Goal: Transaction & Acquisition: Purchase product/service

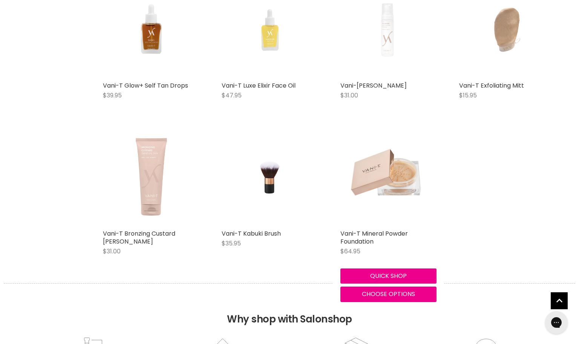
scroll to position [1702, 0]
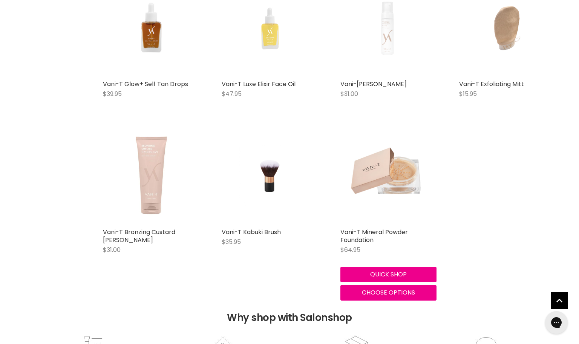
click at [413, 183] on img "Main content" at bounding box center [389, 176] width 96 height 68
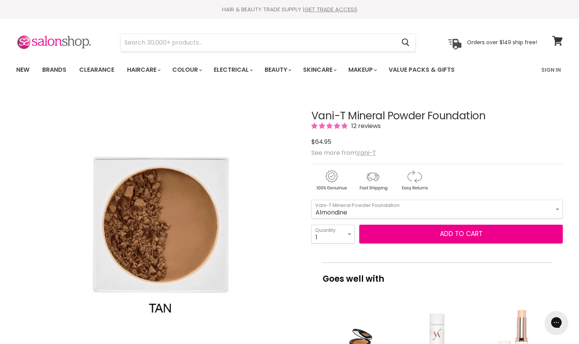
click at [312, 199] on select "Tan Bare Nude Toffee Shell Sheer Almondine Mocha Sand Biscuit Truffle Caramel" at bounding box center [438, 208] width 252 height 19
select select "Almondine"
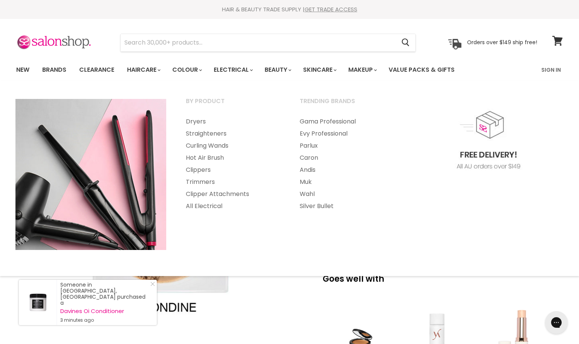
click at [417, 285] on p "Goes well with" at bounding box center [437, 274] width 229 height 25
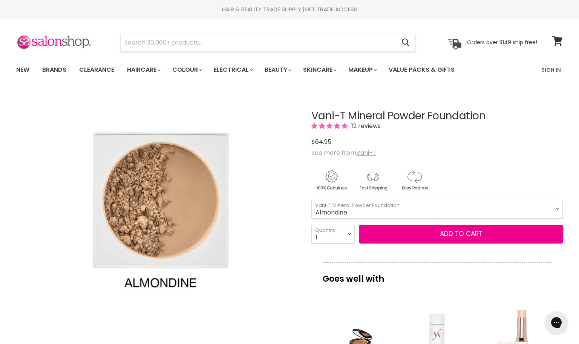
click at [294, 285] on img "Vani-T Mineral Powder Foundation image. Click or Scroll to Zoom." at bounding box center [157, 207] width 282 height 233
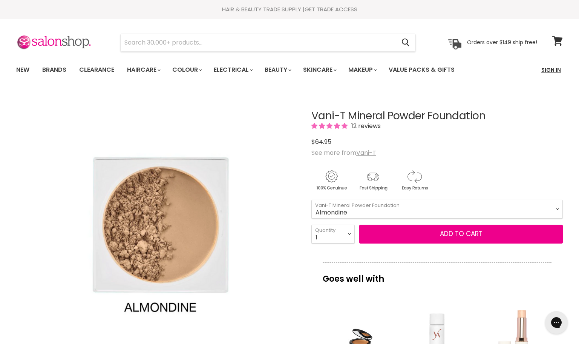
click at [546, 68] on link "Sign In" at bounding box center [551, 70] width 29 height 16
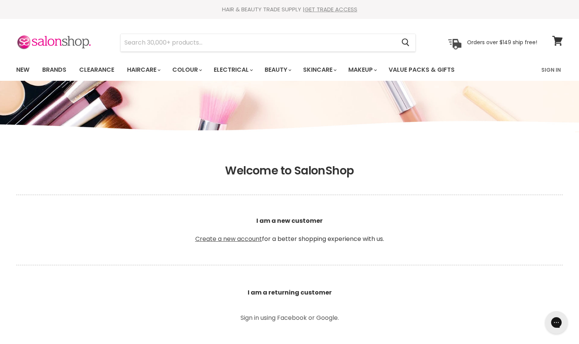
click at [233, 238] on link "Create a new account" at bounding box center [228, 238] width 67 height 9
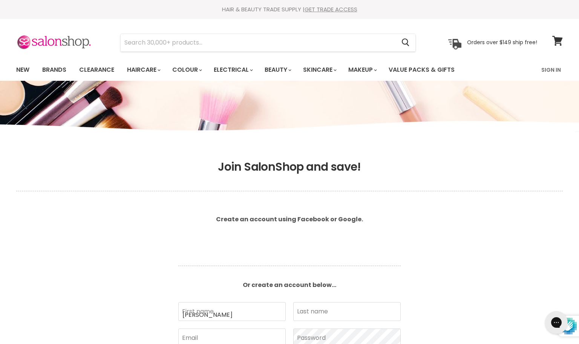
type input "tracy"
type input "[PERSON_NAME]"
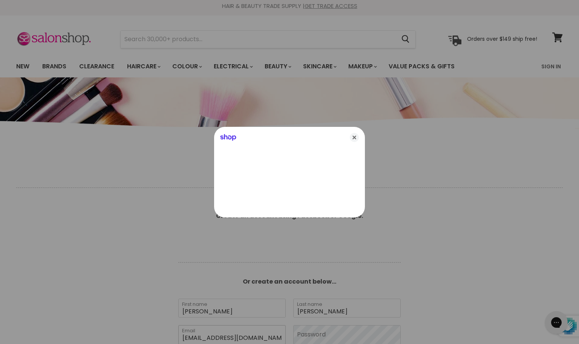
type input "tracylbowman2126@gmail.com"
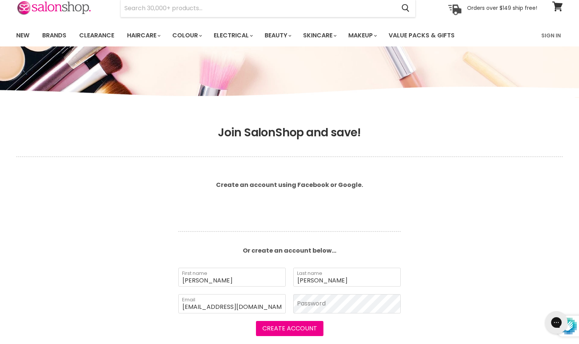
scroll to position [39, 0]
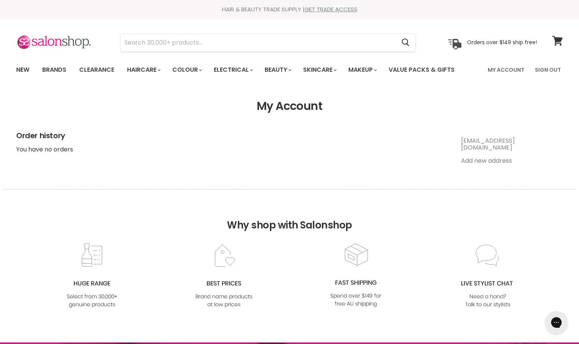
click at [492, 156] on link "Add new address" at bounding box center [486, 160] width 51 height 9
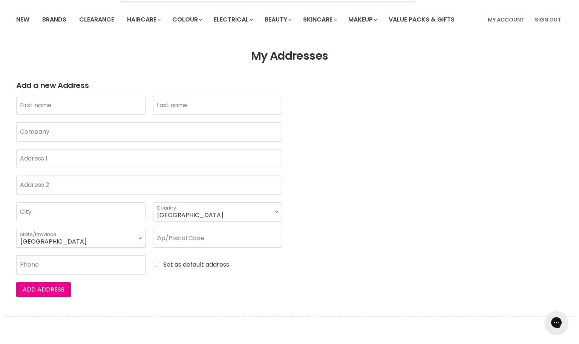
scroll to position [52, 0]
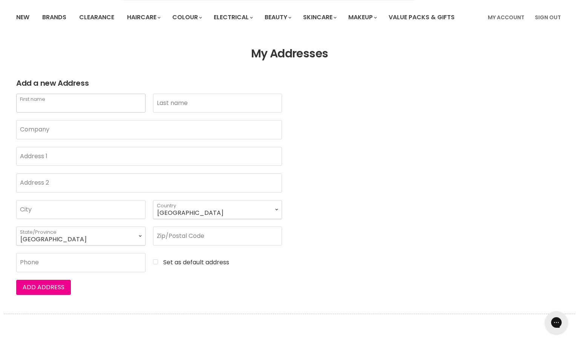
click at [99, 109] on input "First name" at bounding box center [80, 103] width 129 height 19
type input "[PERSON_NAME]"
type input "3"
type input "[STREET_ADDRESS]"
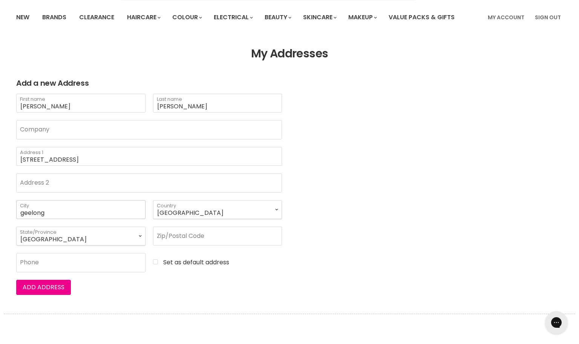
type input "geelong"
click at [140, 235] on select "Australian Capital Territory New South Wales Northern Territory Queensland Sout…" at bounding box center [80, 235] width 129 height 19
select select "Victoria"
click at [16, 226] on select "Australian Capital Territory New South Wales Northern Territory Queensland Sout…" at bounding box center [80, 235] width 129 height 19
click at [249, 232] on input "Zip/Postal Code" at bounding box center [217, 235] width 129 height 19
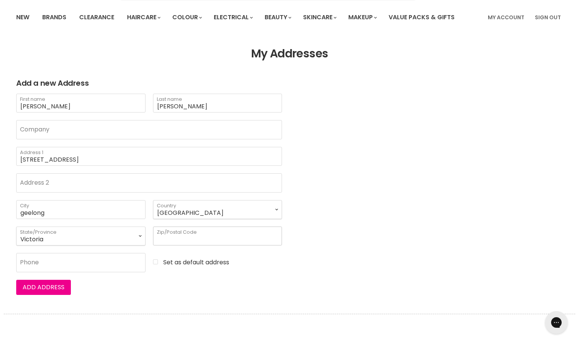
type input "2"
type input "3220"
click at [46, 267] on input "Phone" at bounding box center [80, 262] width 129 height 19
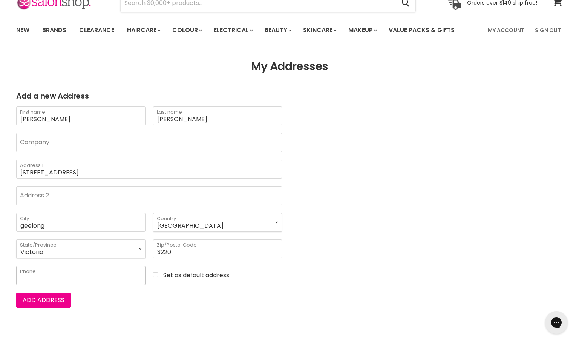
scroll to position [39, 0]
type input "0430982264"
click at [156, 277] on input "Set as default address" at bounding box center [217, 275] width 129 height 7
checkbox input "true"
drag, startPoint x: 67, startPoint y: 301, endPoint x: 71, endPoint y: 254, distance: 47.4
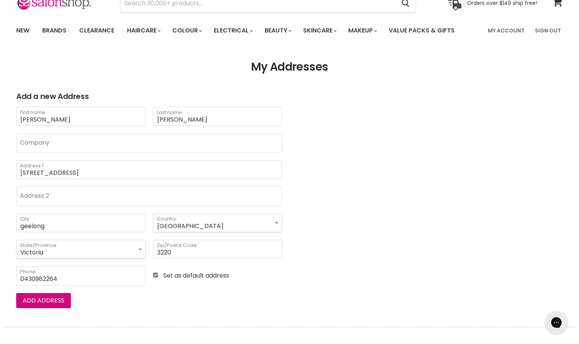
click at [67, 301] on button "Add address" at bounding box center [43, 300] width 55 height 15
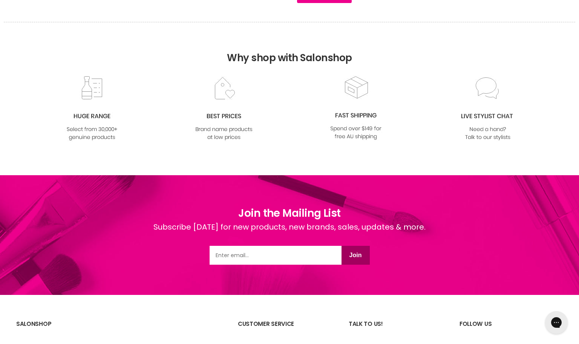
scroll to position [348, 0]
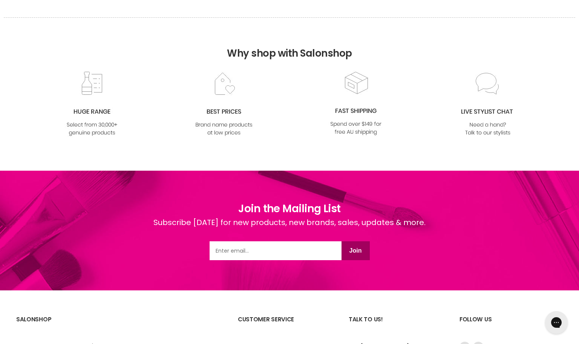
click at [321, 249] on input "Email" at bounding box center [276, 250] width 132 height 19
type input "[EMAIL_ADDRESS][DOMAIN_NAME]"
click at [357, 251] on button "Join" at bounding box center [356, 250] width 28 height 19
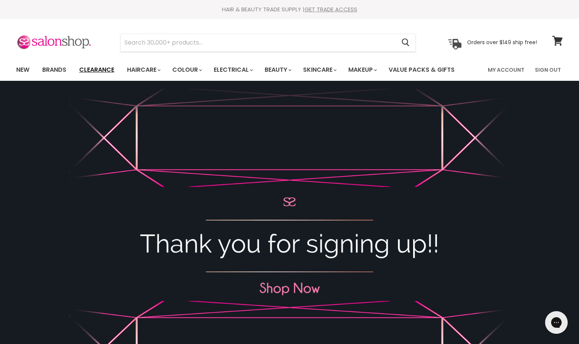
click at [102, 68] on link "Clearance" at bounding box center [97, 70] width 46 height 16
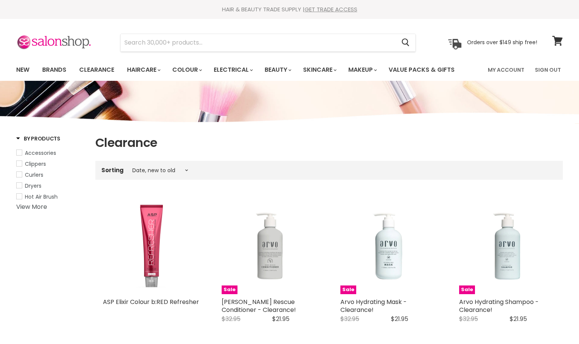
select select "created-descending"
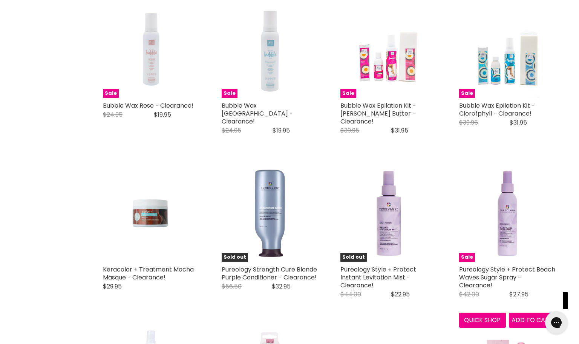
scroll to position [1439, 0]
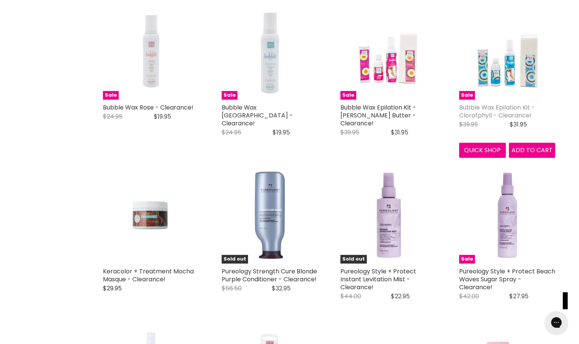
click at [489, 109] on link "Bubble Wax Epilation Kit - Clorofphyll - Clearance!" at bounding box center [497, 111] width 76 height 17
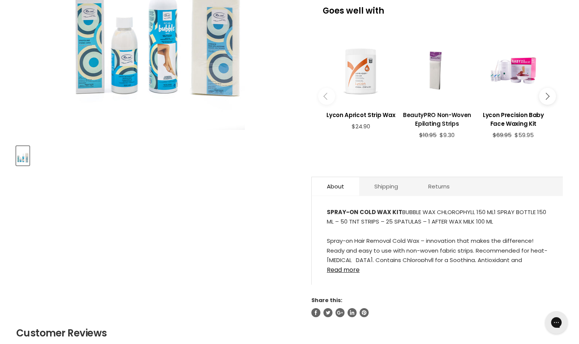
scroll to position [235, 0]
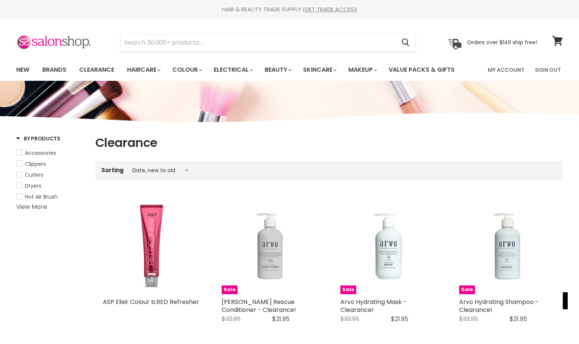
select select "created-descending"
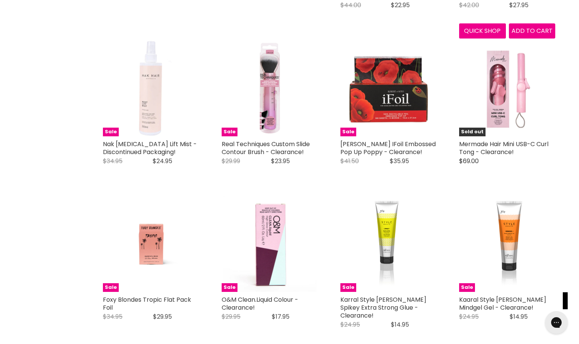
scroll to position [1731, 0]
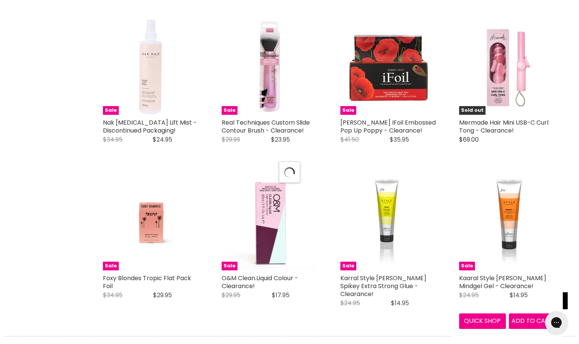
scroll to position [1760, 0]
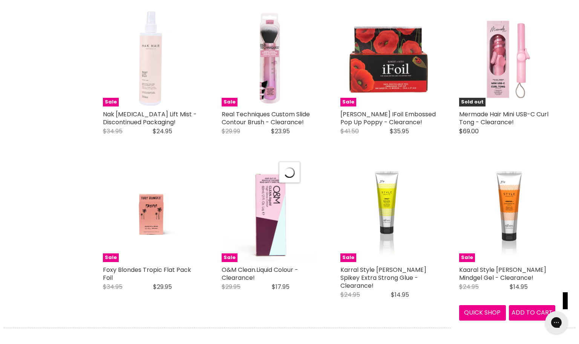
select select "created-descending"
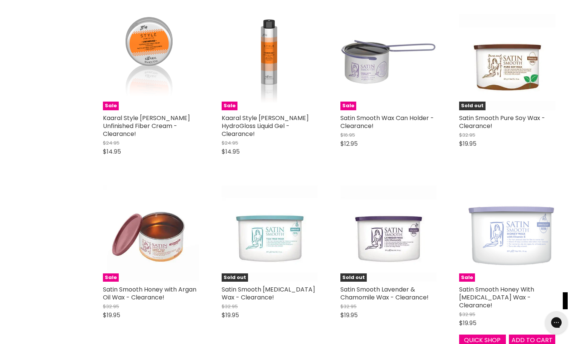
scroll to position [2076, 0]
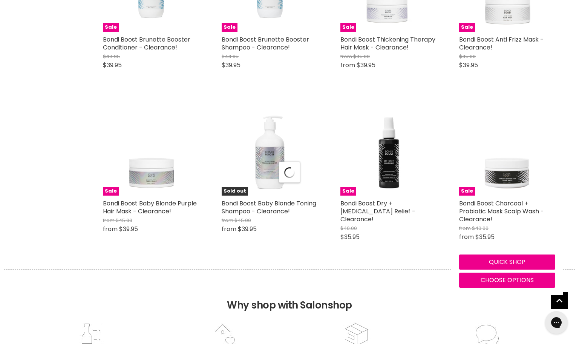
select select "created-descending"
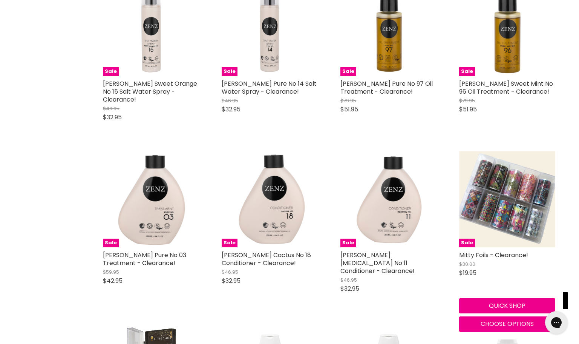
scroll to position [5490, 0]
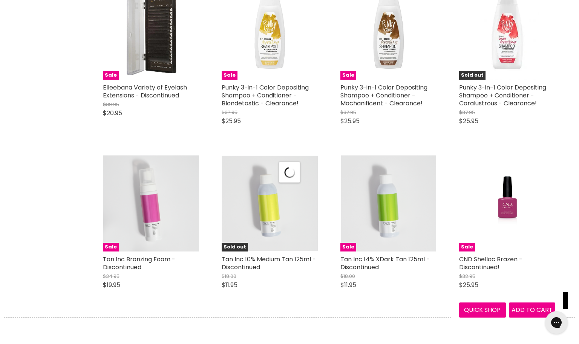
select select "created-descending"
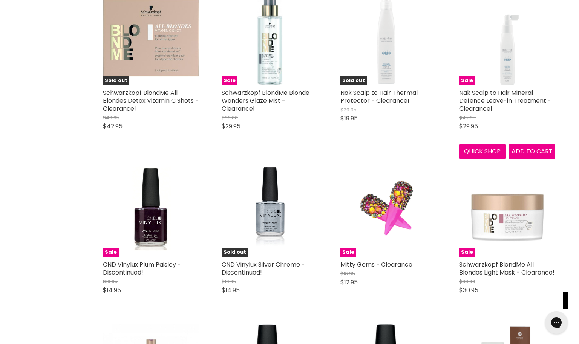
scroll to position [7481, 0]
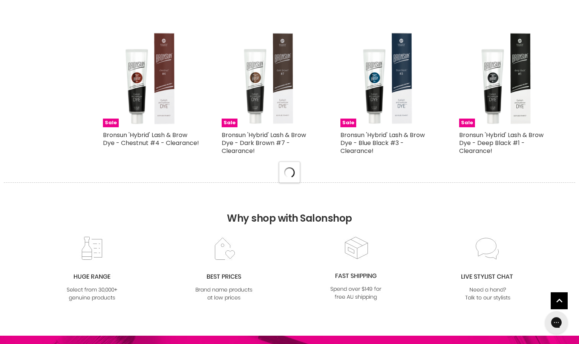
select select "created-descending"
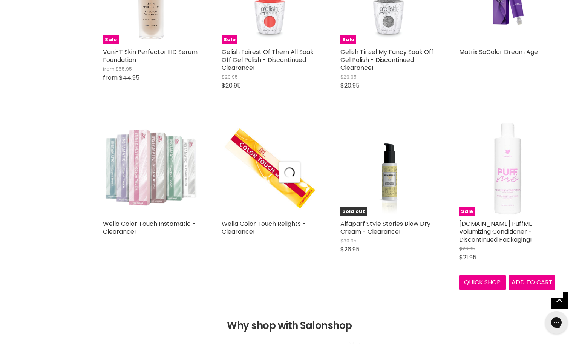
select select "created-descending"
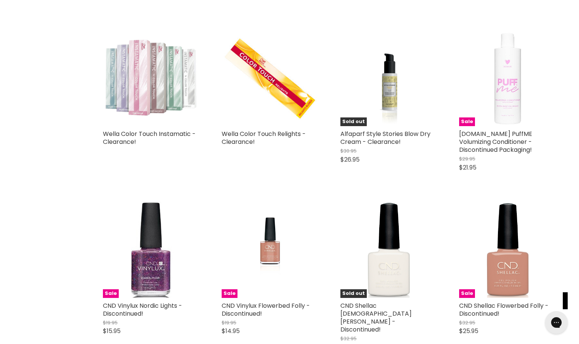
scroll to position [9955, 0]
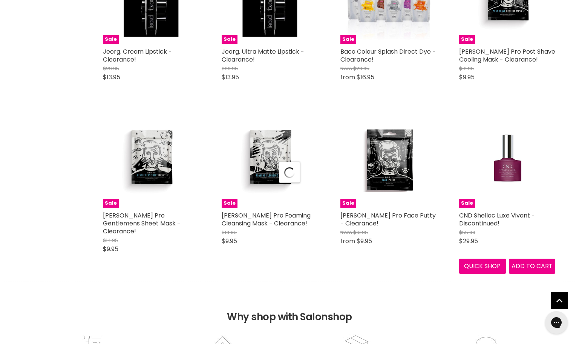
select select "created-descending"
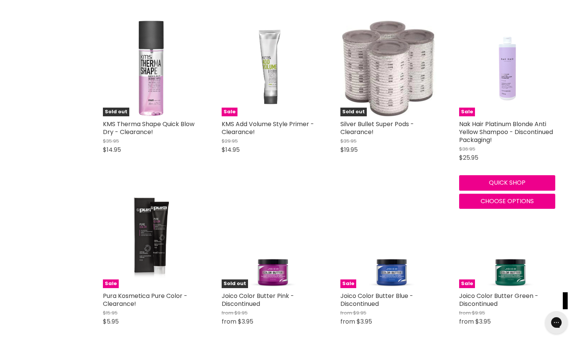
scroll to position [12773, 0]
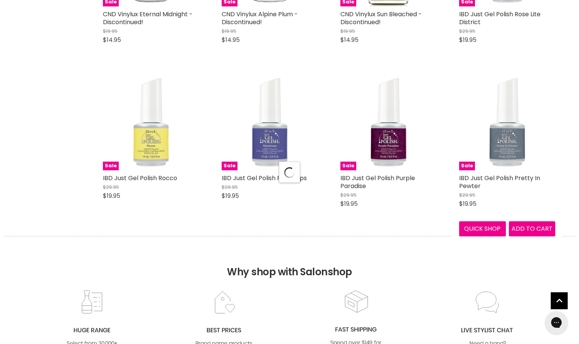
select select "created-descending"
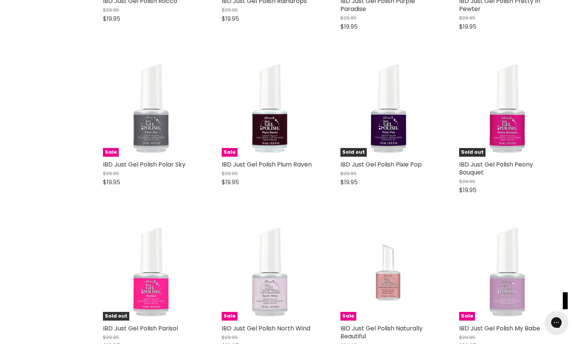
scroll to position [14062, 0]
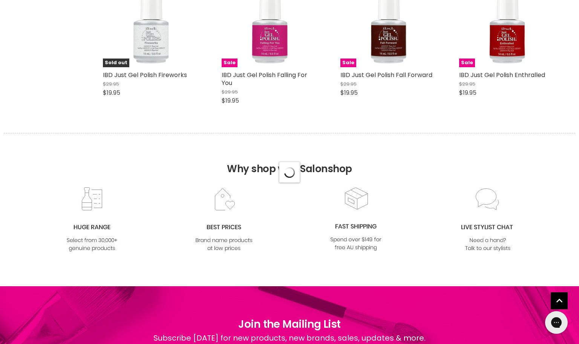
select select "created-descending"
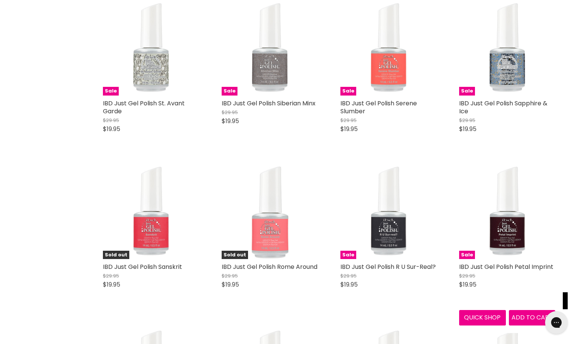
scroll to position [17197, 0]
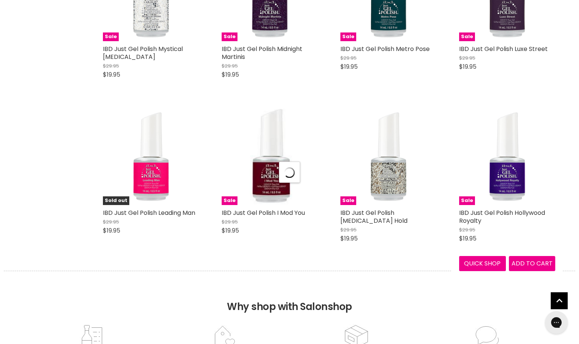
select select "created-descending"
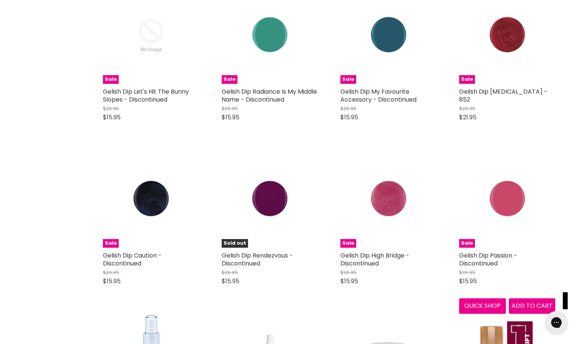
scroll to position [19500, 0]
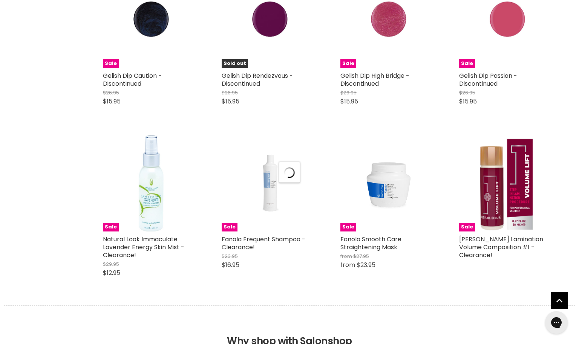
select select "created-descending"
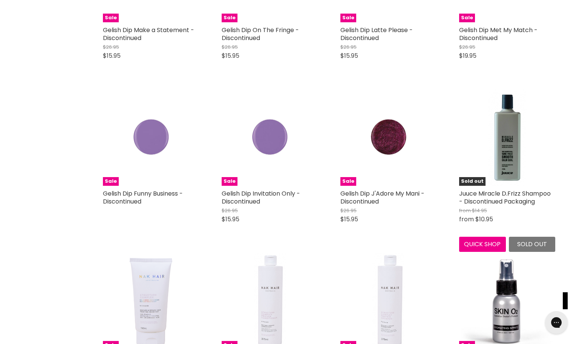
scroll to position [20548, 0]
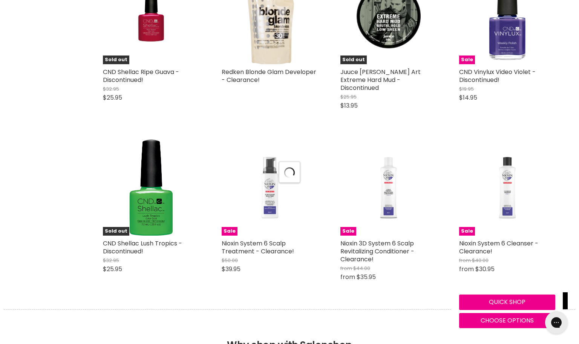
select select "created-descending"
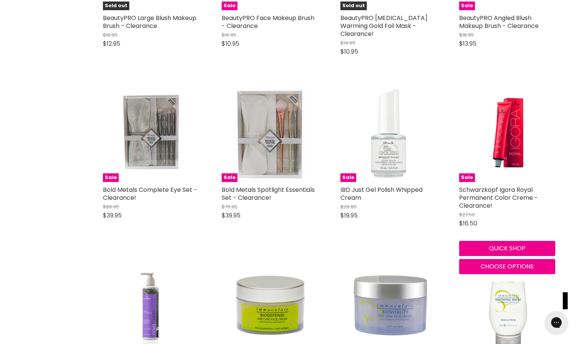
scroll to position [22413, 0]
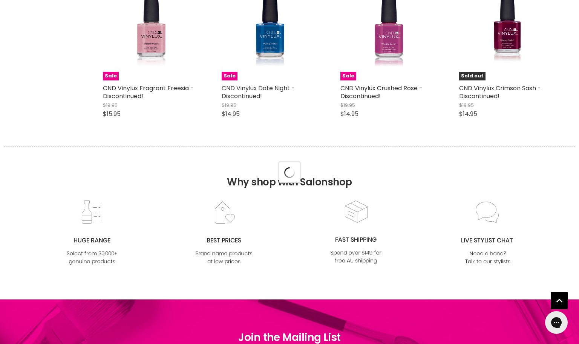
select select "created-descending"
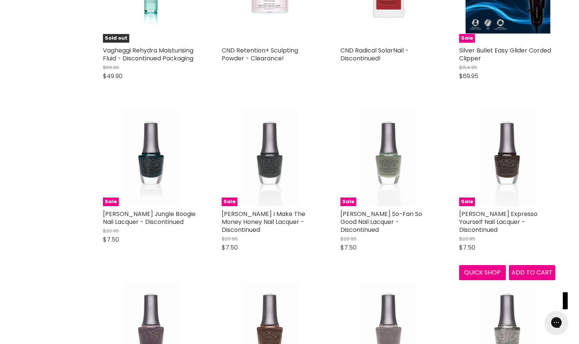
scroll to position [25571, 0]
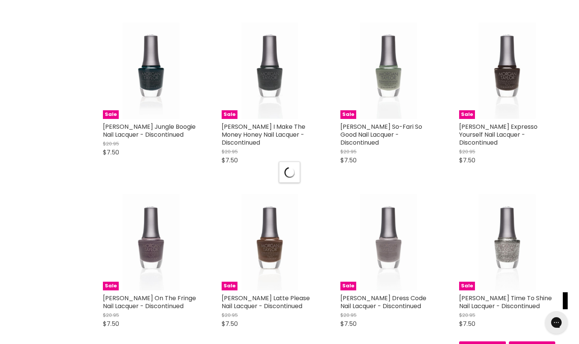
scroll to position [25725, 0]
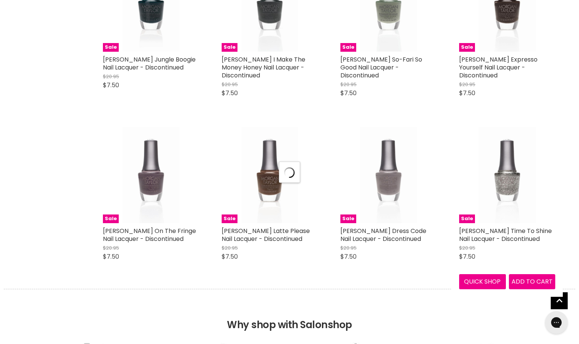
select select "created-descending"
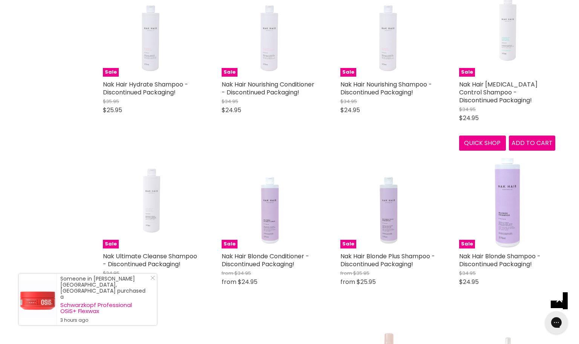
scroll to position [27415, 0]
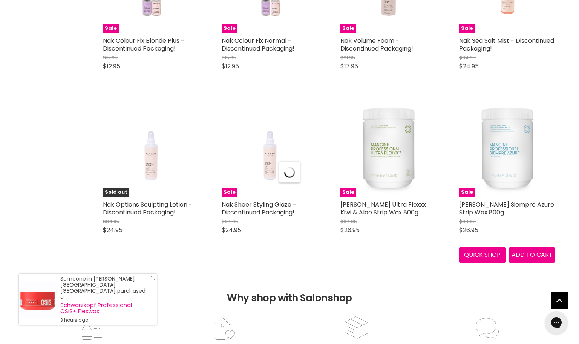
select select "created-descending"
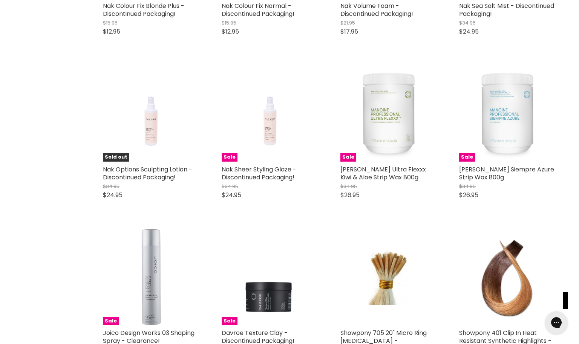
scroll to position [27817, 0]
